Goal: Task Accomplishment & Management: Use online tool/utility

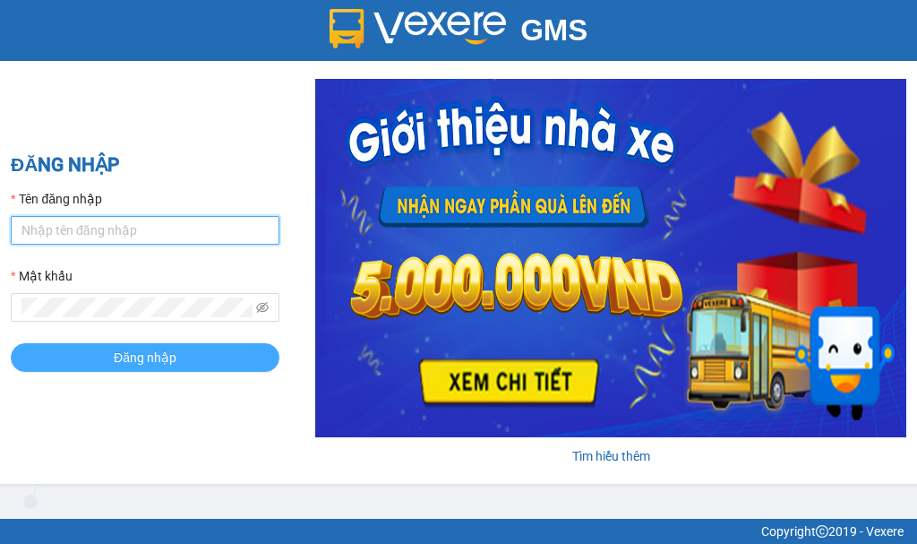
type input "hanghoatanchau.hiepthanh"
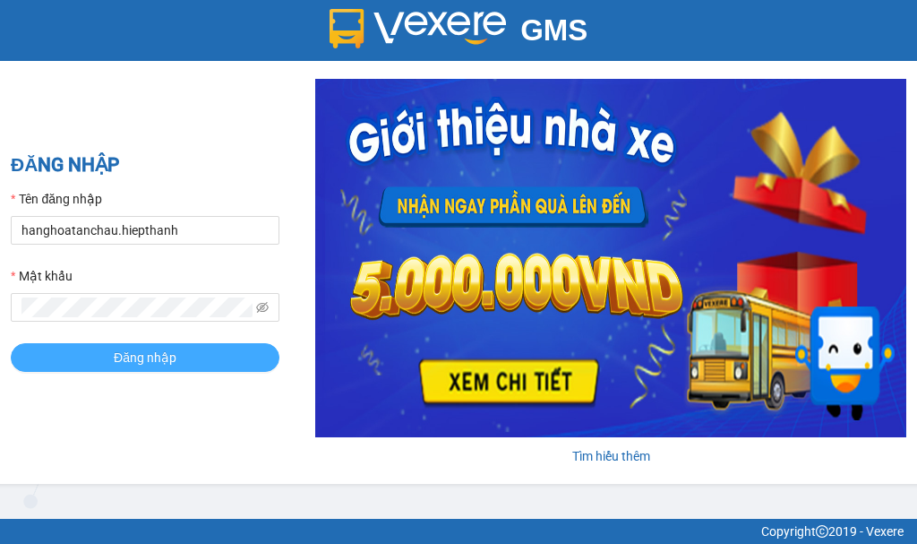
click at [142, 349] on span "Đăng nhập" at bounding box center [145, 358] width 63 height 20
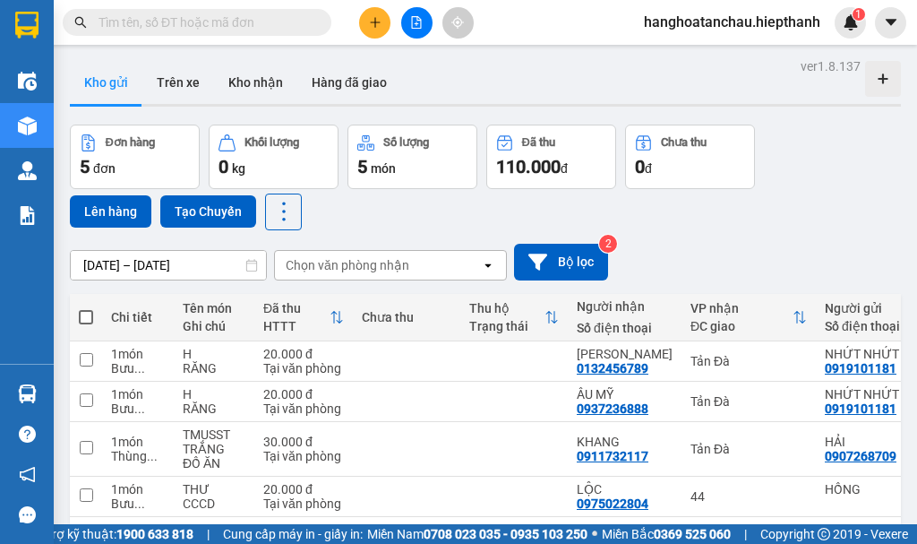
click at [248, 30] on input "text" at bounding box center [204, 23] width 211 height 20
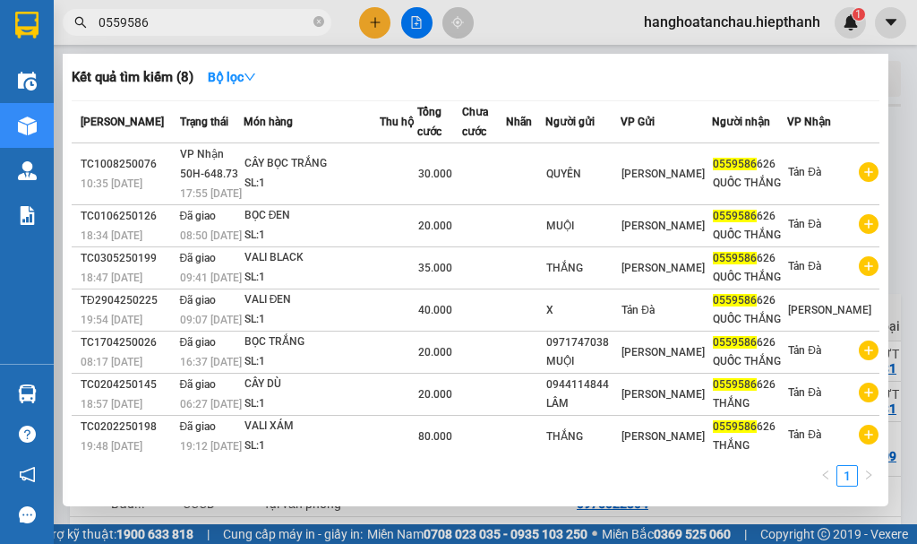
type input "05595866"
